Goal: Check status: Check status

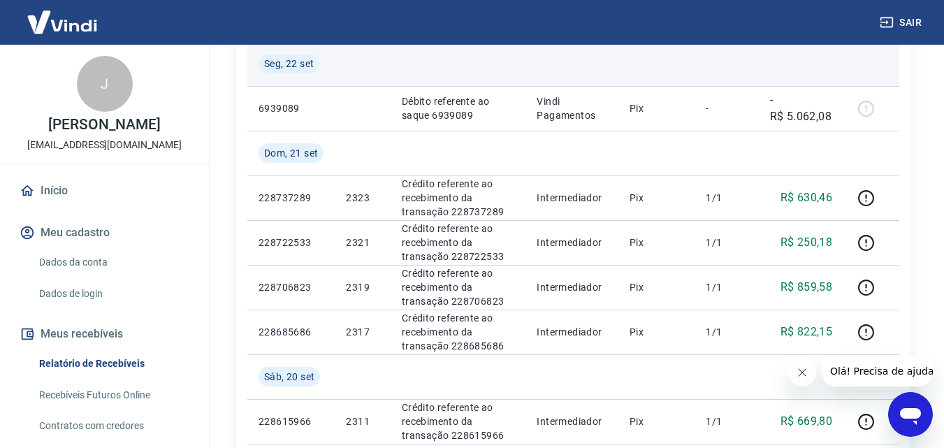
scroll to position [349, 0]
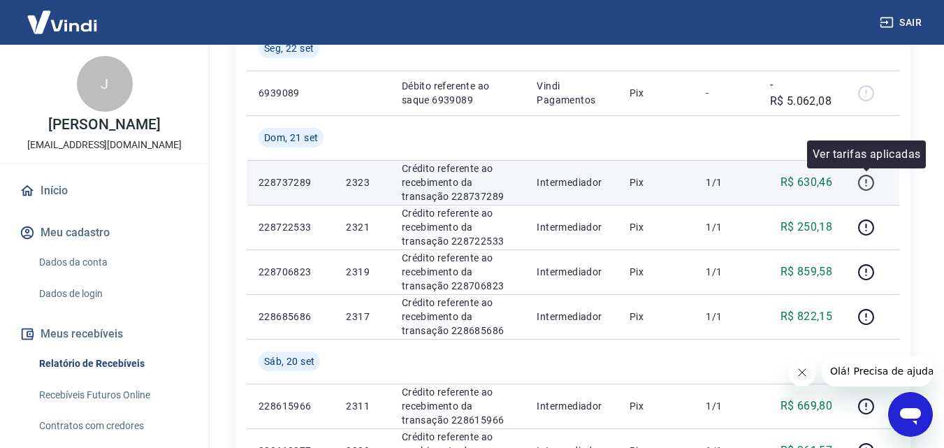
click at [858, 184] on icon "button" at bounding box center [865, 182] width 17 height 17
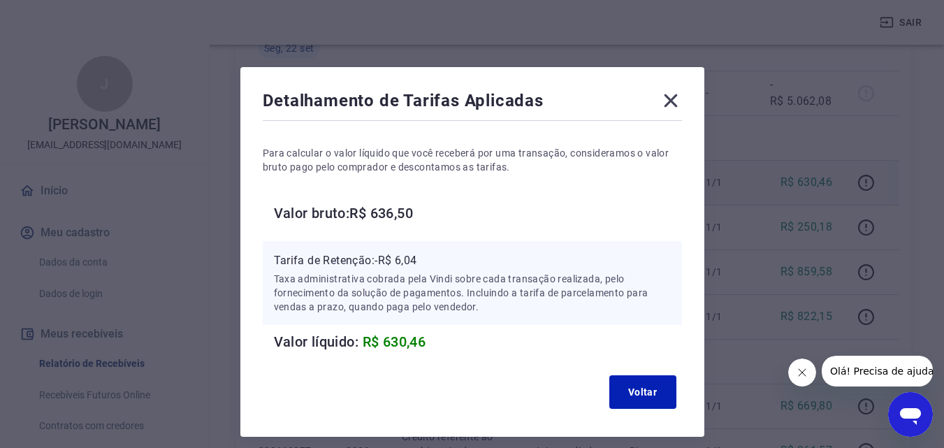
click at [667, 100] on icon at bounding box center [670, 100] width 22 height 22
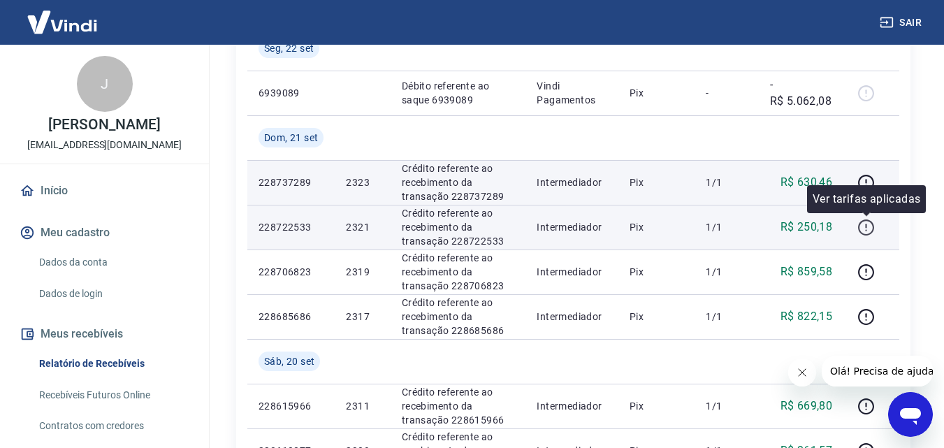
click at [867, 229] on icon "button" at bounding box center [865, 227] width 17 height 17
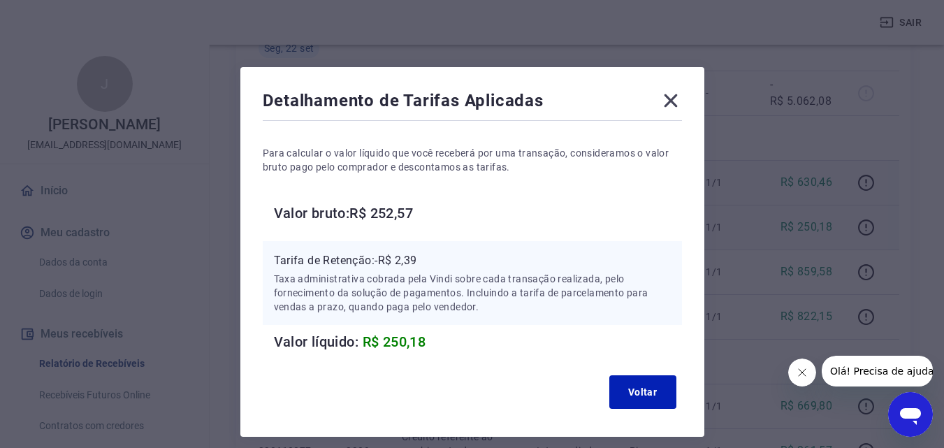
click at [672, 101] on icon at bounding box center [670, 100] width 22 height 22
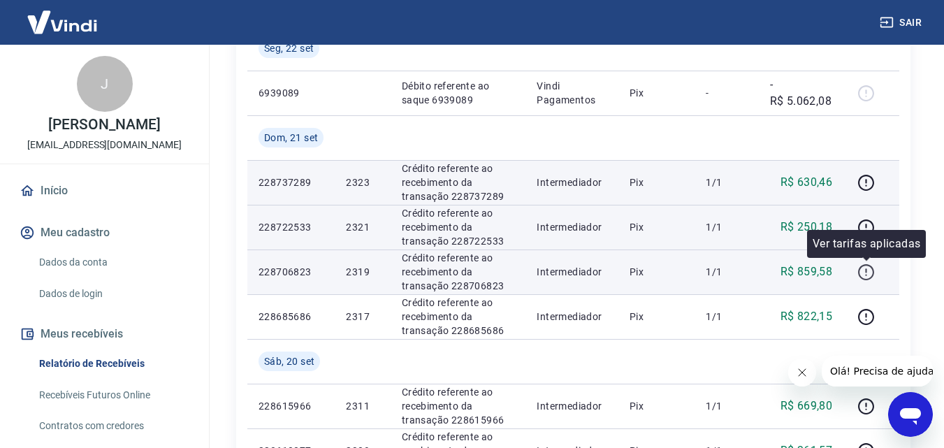
click at [870, 273] on icon "button" at bounding box center [865, 271] width 17 height 17
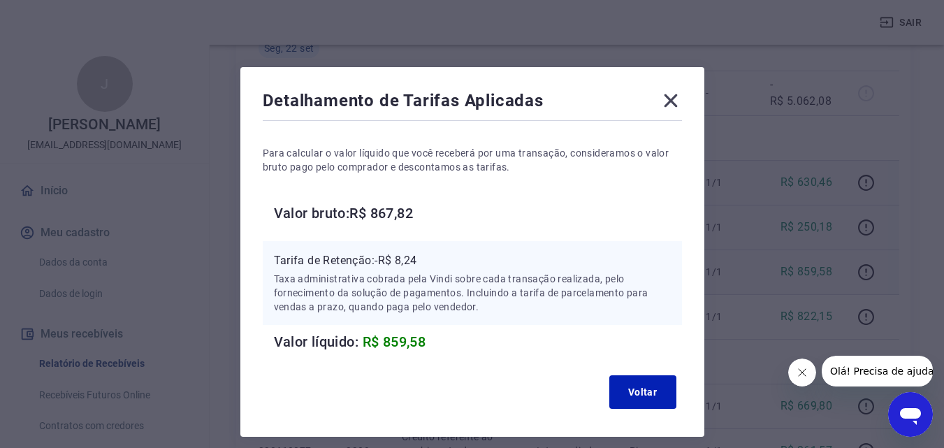
click at [670, 99] on icon at bounding box center [670, 100] width 13 height 13
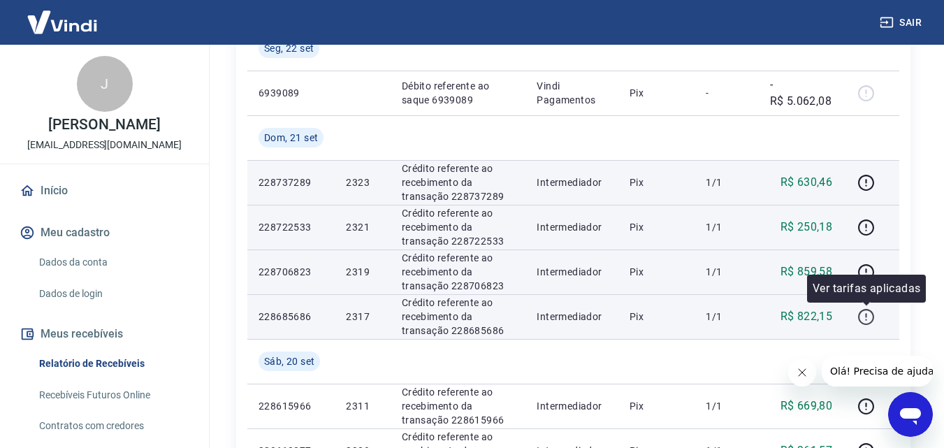
click at [858, 315] on icon "button" at bounding box center [865, 316] width 17 height 17
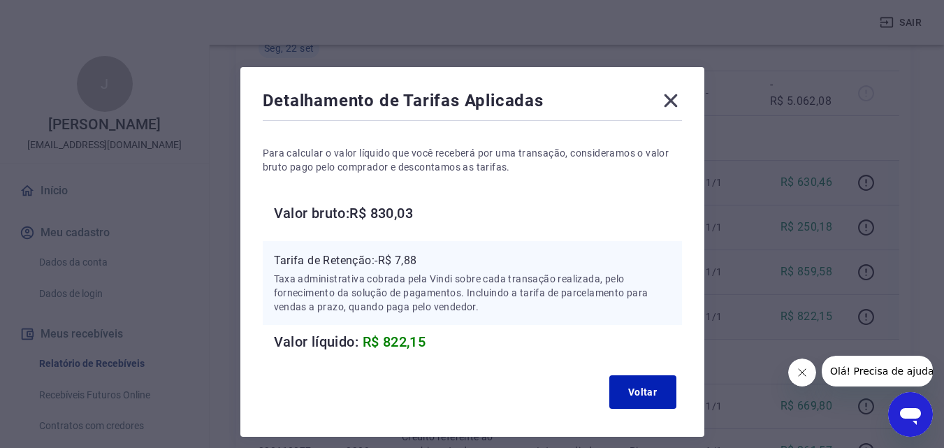
click at [670, 97] on icon at bounding box center [670, 100] width 22 height 22
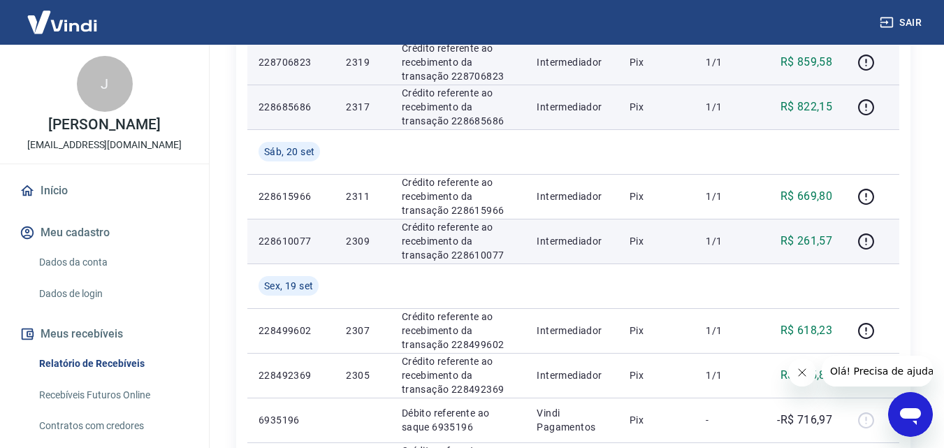
scroll to position [629, 0]
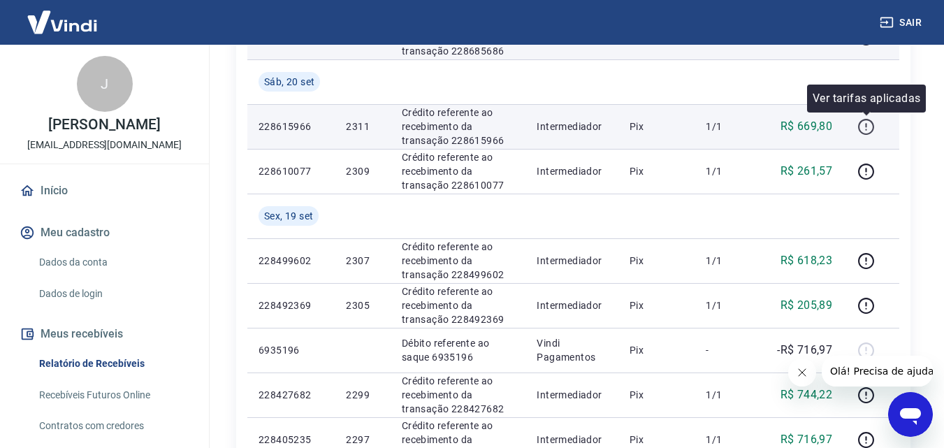
click at [871, 121] on icon "button" at bounding box center [866, 127] width 16 height 16
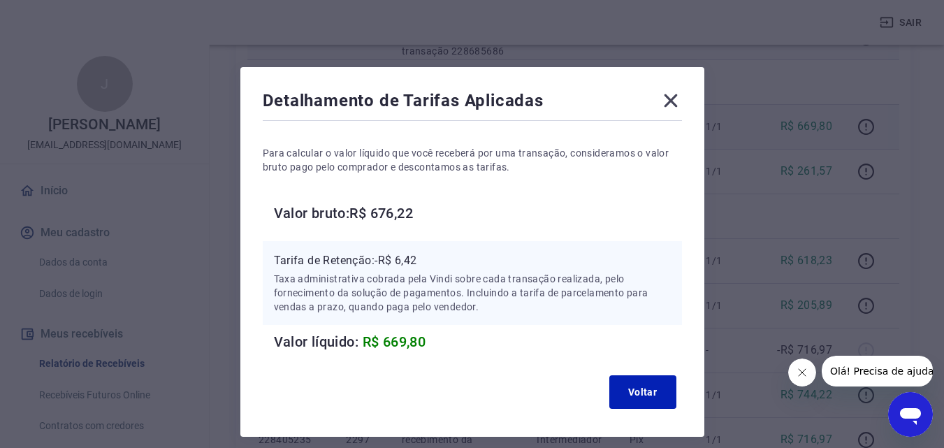
click at [664, 105] on icon at bounding box center [670, 100] width 22 height 22
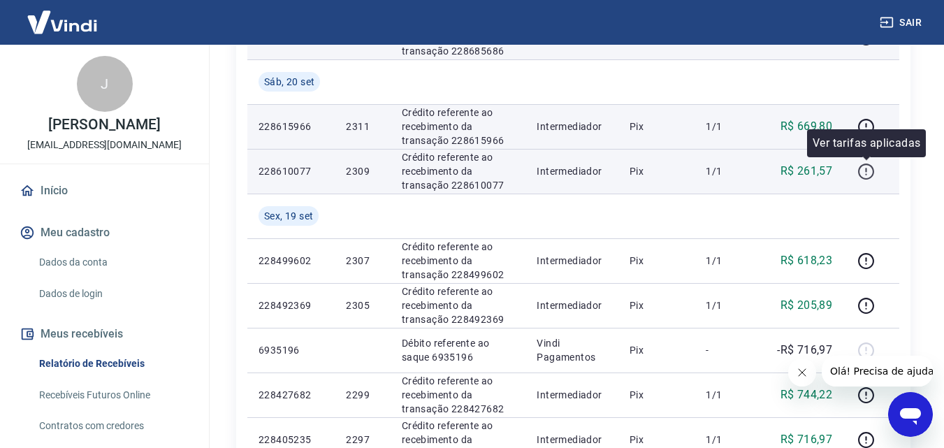
click at [867, 173] on icon "button" at bounding box center [865, 171] width 17 height 17
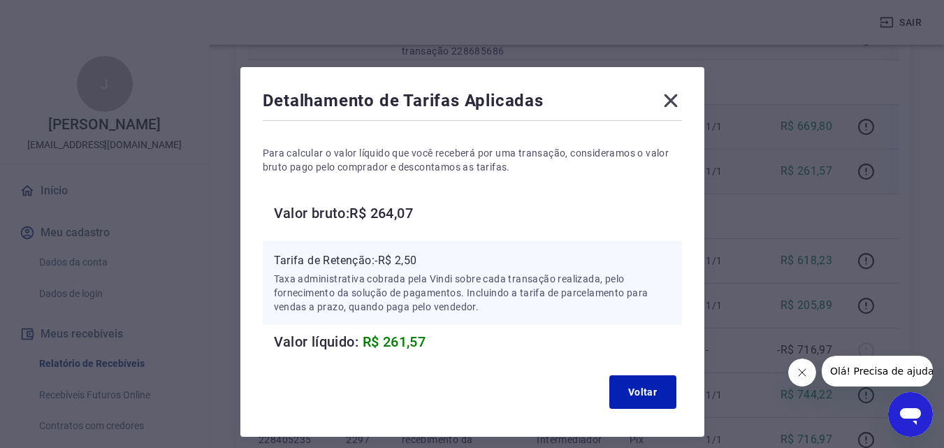
click at [668, 98] on icon at bounding box center [670, 100] width 13 height 13
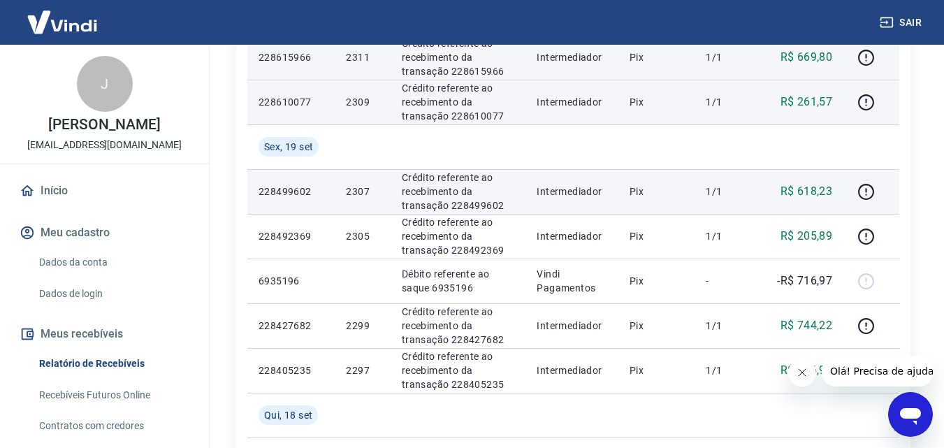
scroll to position [698, 0]
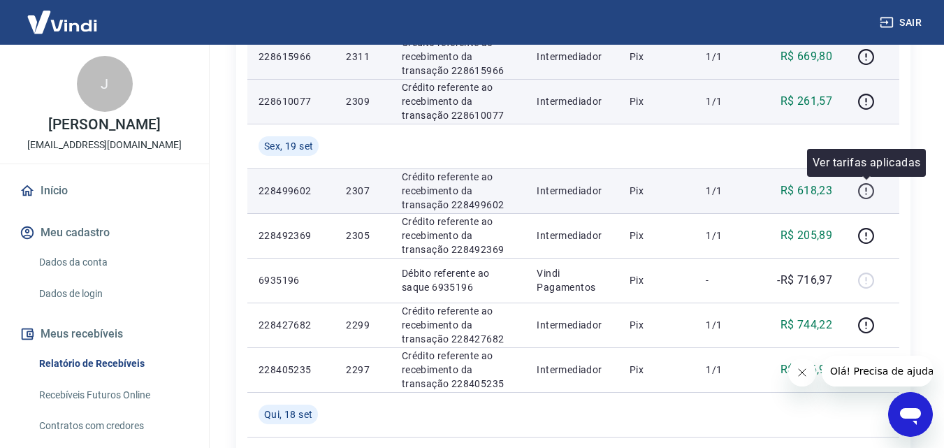
click at [866, 193] on icon "button" at bounding box center [865, 193] width 1 height 1
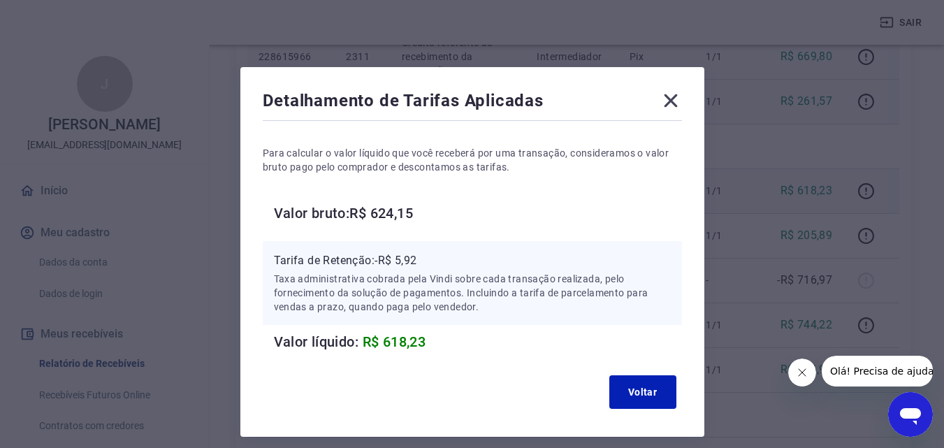
click at [669, 103] on icon at bounding box center [670, 100] width 13 height 13
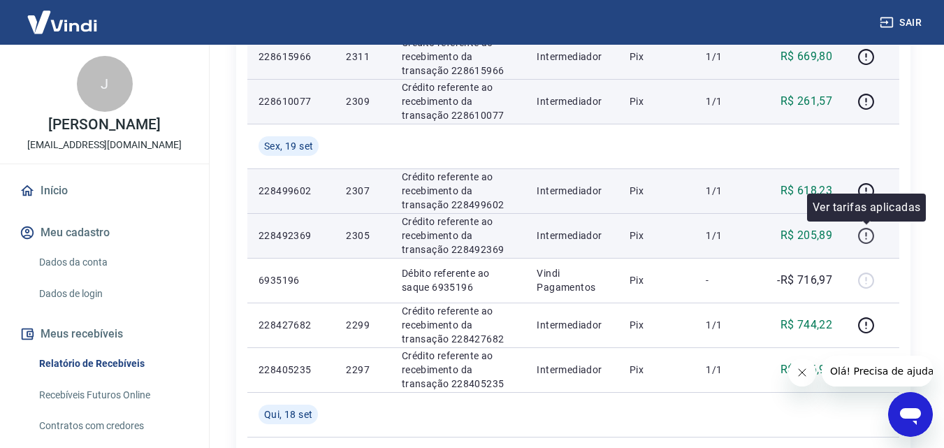
click at [869, 233] on icon "button" at bounding box center [865, 235] width 17 height 17
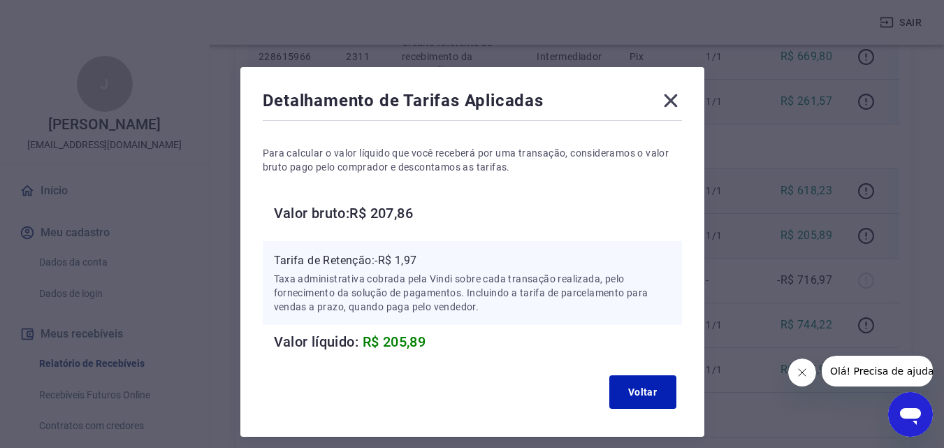
click at [672, 101] on icon at bounding box center [670, 100] width 13 height 13
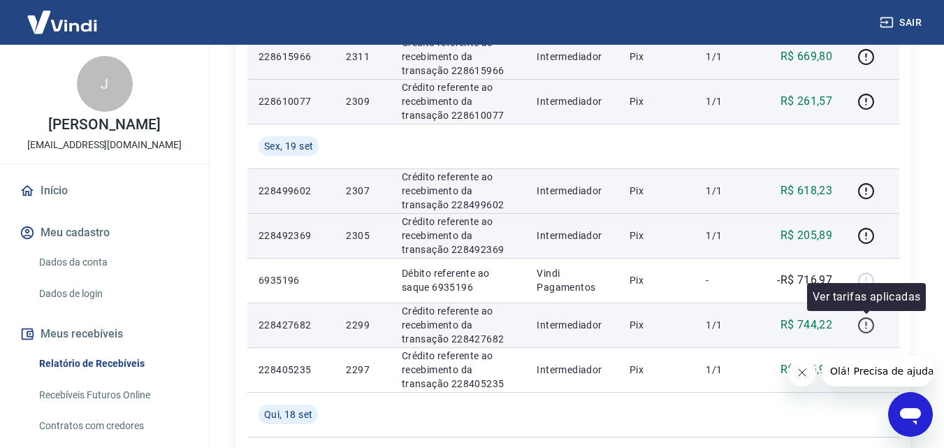
click at [863, 324] on icon "button" at bounding box center [865, 324] width 17 height 17
